Goal: Check status: Check status

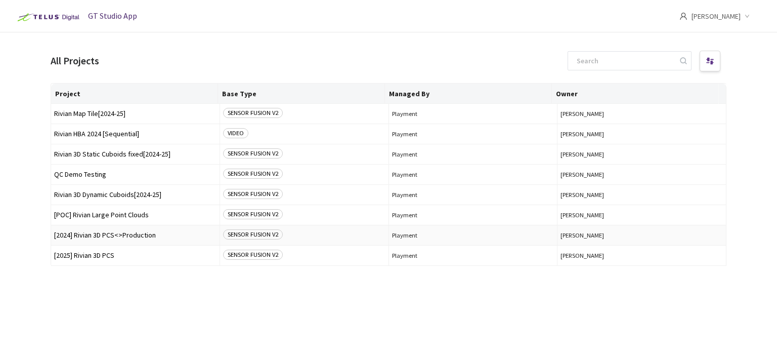
click at [143, 232] on span "[2024] Rivian 3D PCS<>Production" at bounding box center [135, 235] width 162 height 8
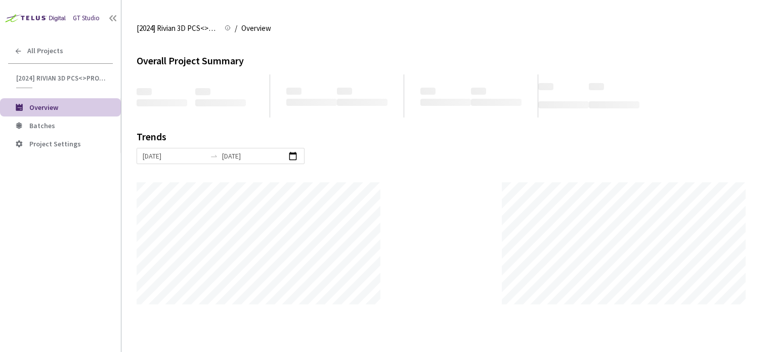
scroll to position [352, 777]
click at [57, 118] on li "Batches" at bounding box center [60, 125] width 121 height 18
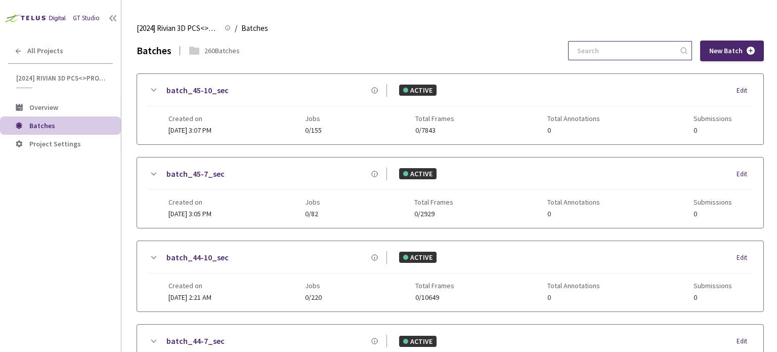
click at [611, 42] on input at bounding box center [625, 51] width 108 height 18
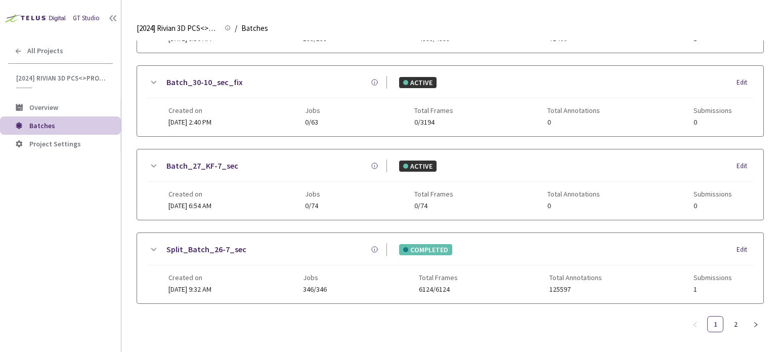
scroll to position [260, 0]
type input "6-7"
click at [729, 315] on link "2" at bounding box center [735, 322] width 15 height 15
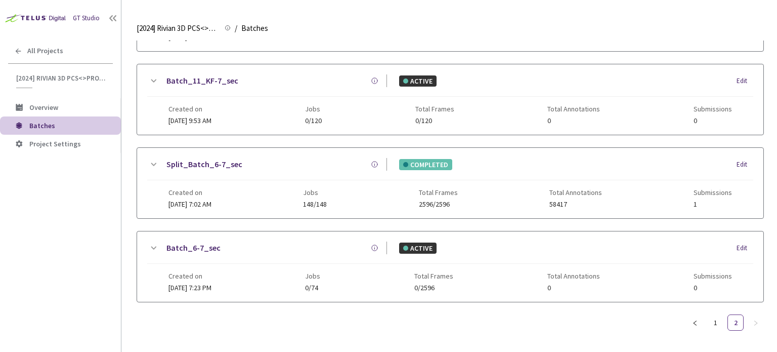
click at [211, 158] on link "Split_Batch_6-7_sec" at bounding box center [205, 164] width 76 height 13
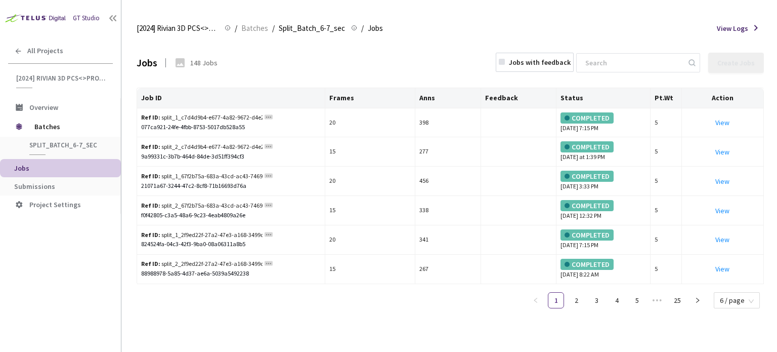
click at [69, 186] on span "Submissions" at bounding box center [63, 186] width 99 height 9
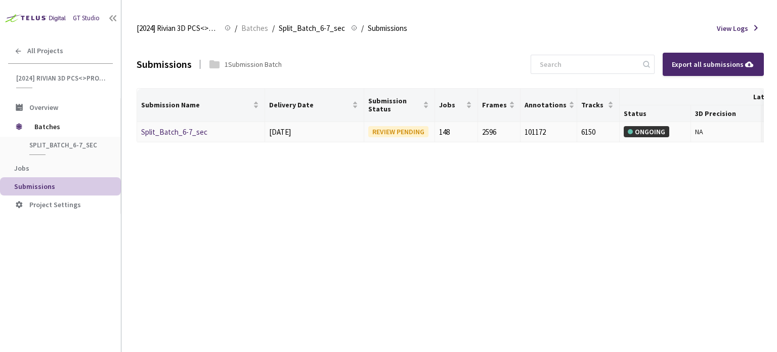
click at [190, 129] on link "Split_Batch_6-7_sec" at bounding box center [174, 132] width 66 height 10
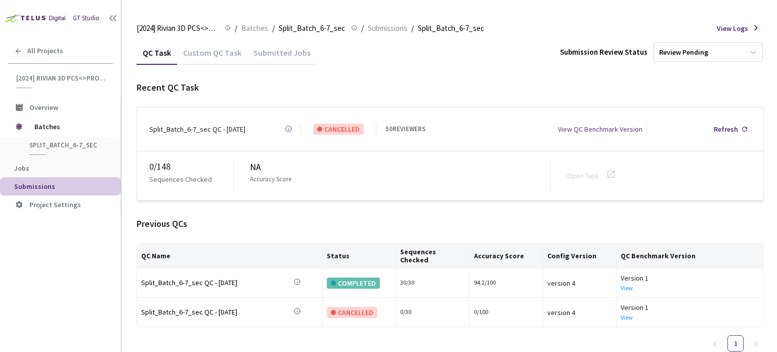
click at [227, 54] on div "Custom QC Task" at bounding box center [212, 56] width 70 height 17
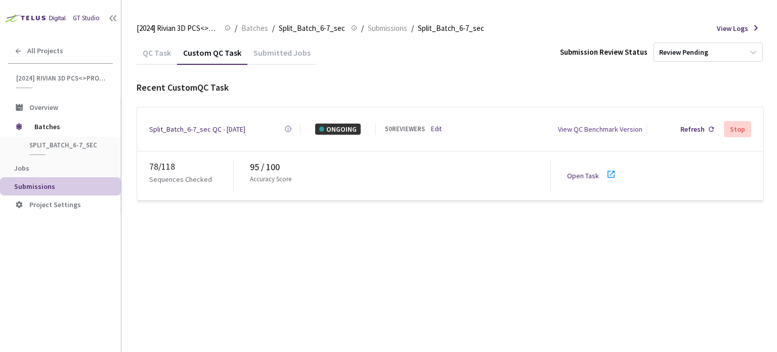
click at [611, 176] on icon at bounding box center [611, 174] width 12 height 12
